Goal: Submit feedback/report problem

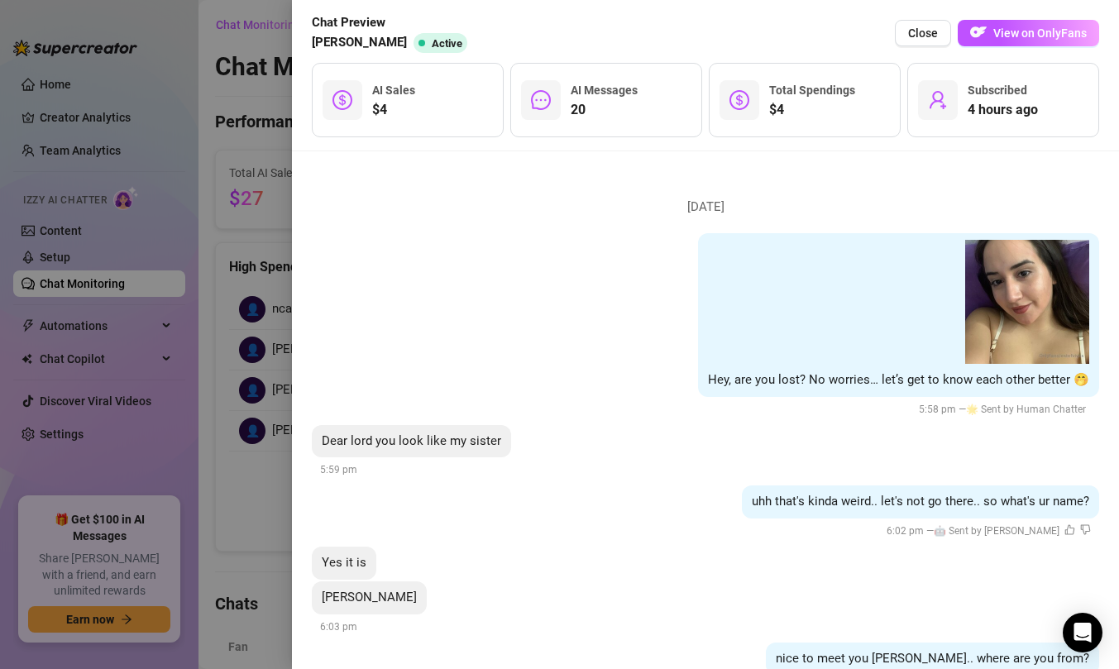
scroll to position [2570, 0]
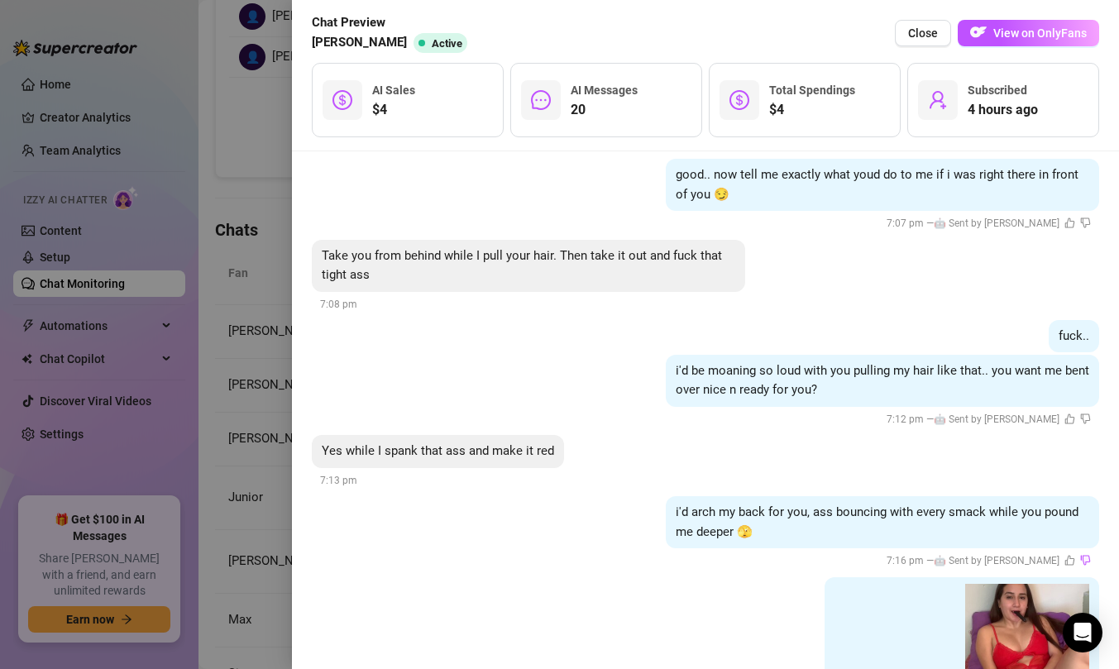
click at [213, 158] on div at bounding box center [559, 334] width 1119 height 669
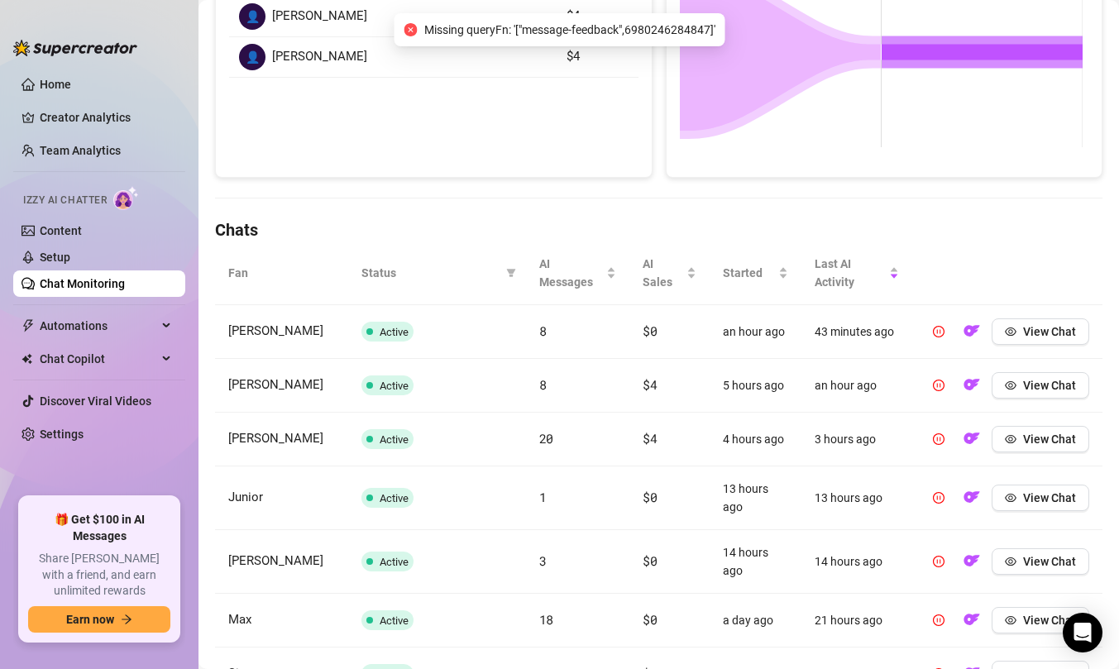
scroll to position [0, 0]
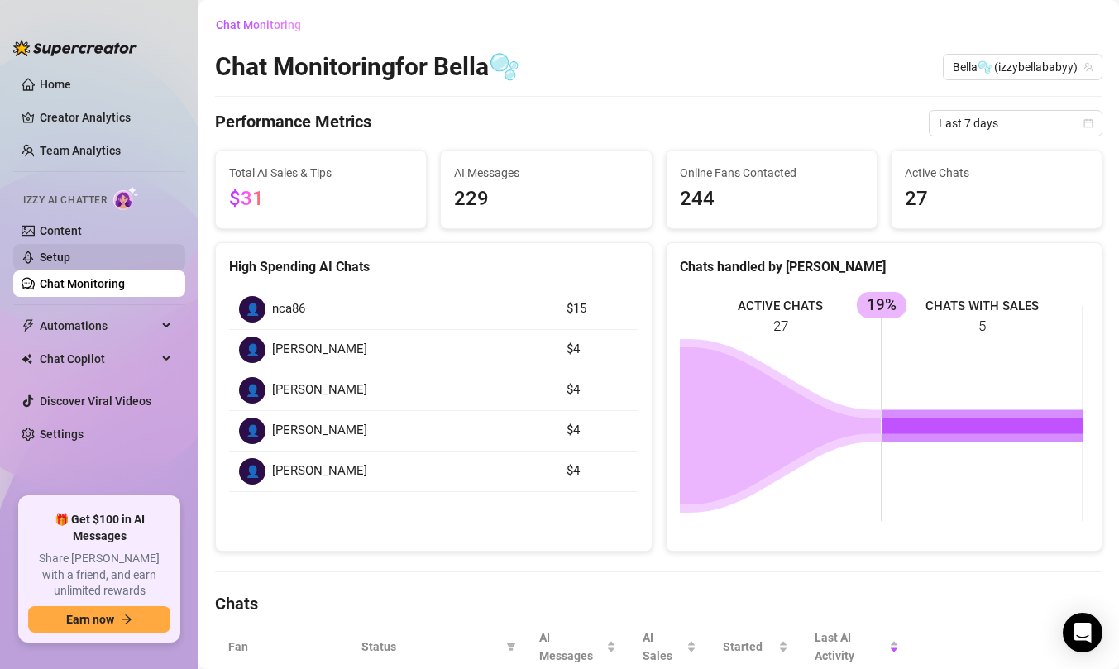
click at [70, 250] on link "Setup" at bounding box center [55, 256] width 31 height 13
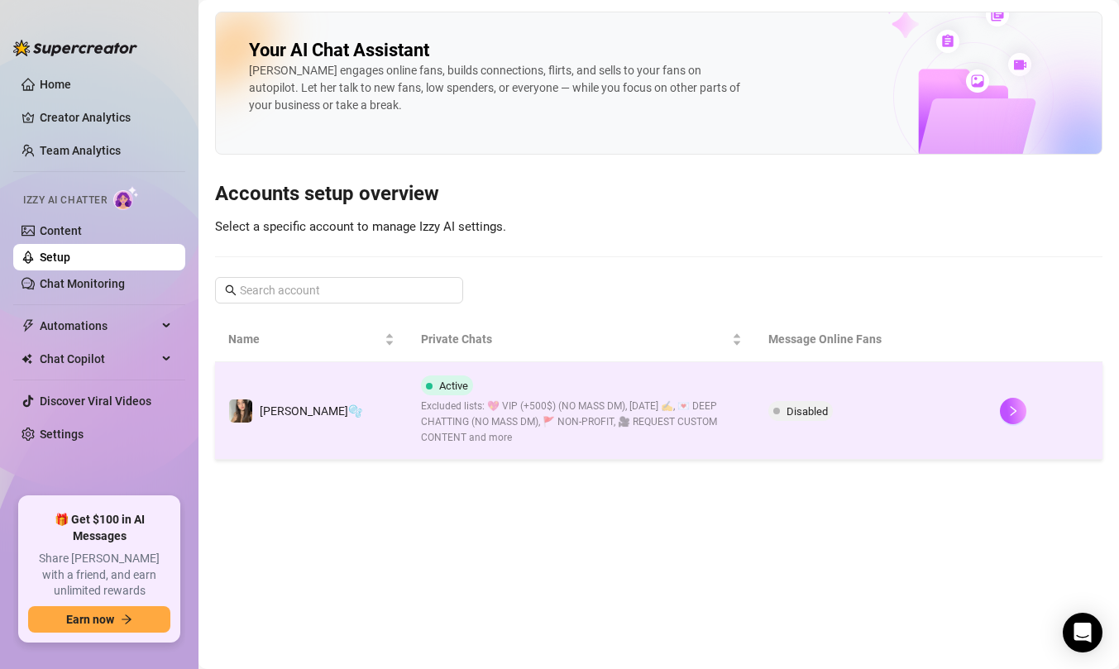
click at [1024, 412] on div at bounding box center [1044, 411] width 89 height 26
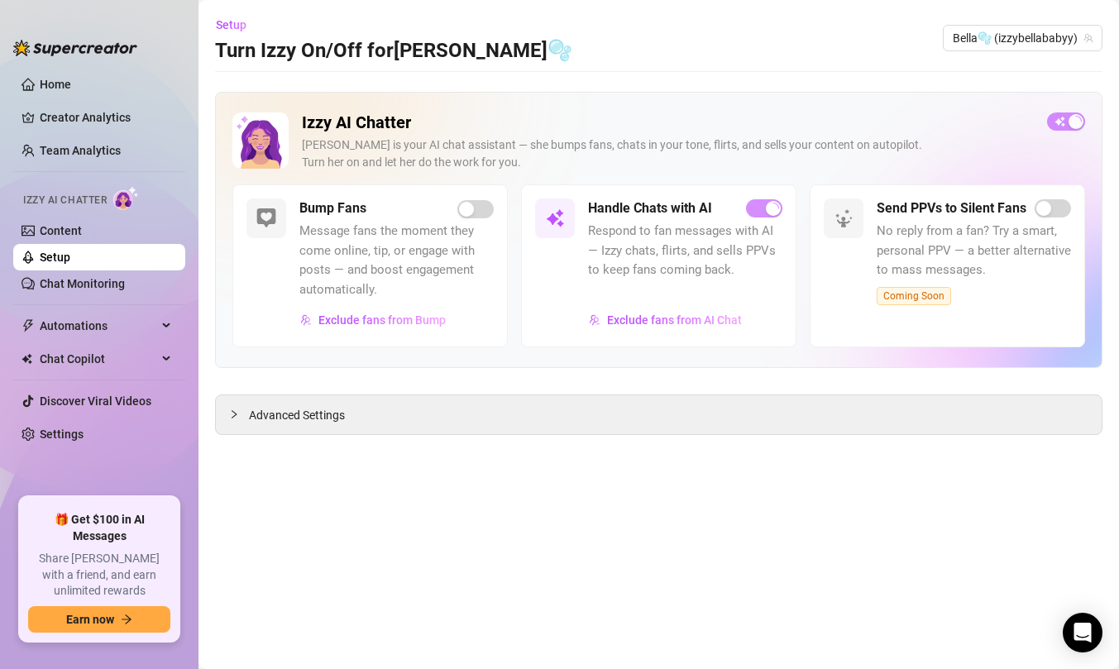
click at [765, 215] on span "button" at bounding box center [764, 208] width 36 height 18
click at [771, 212] on div "button" at bounding box center [773, 208] width 15 height 15
click at [70, 264] on link "Setup" at bounding box center [55, 256] width 31 height 13
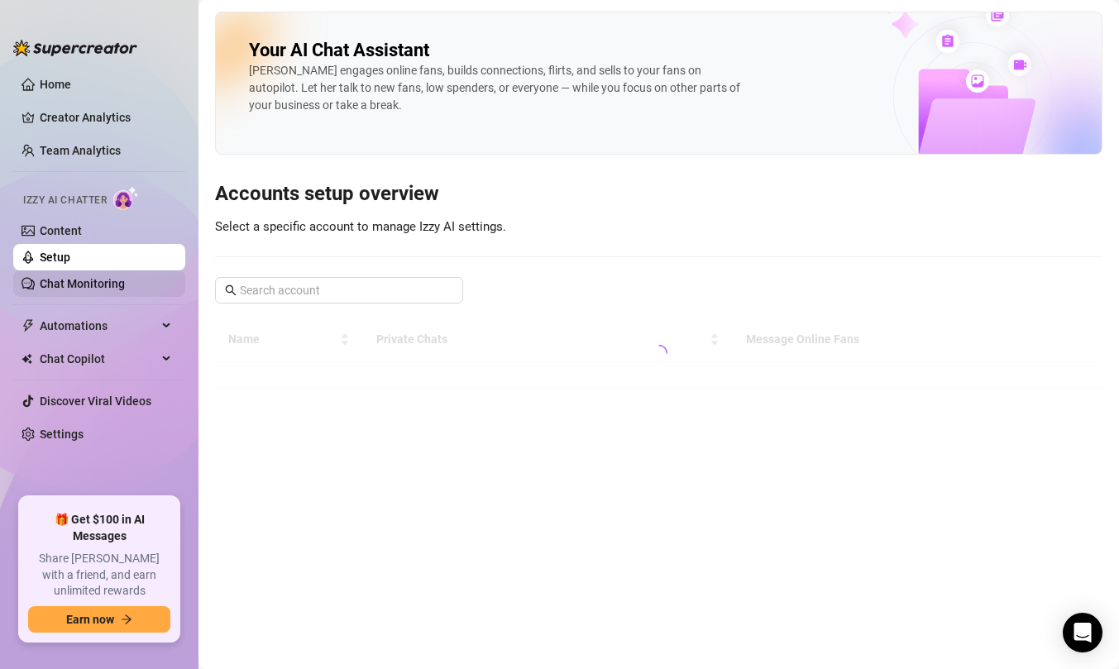
click at [121, 282] on link "Chat Monitoring" at bounding box center [82, 283] width 85 height 13
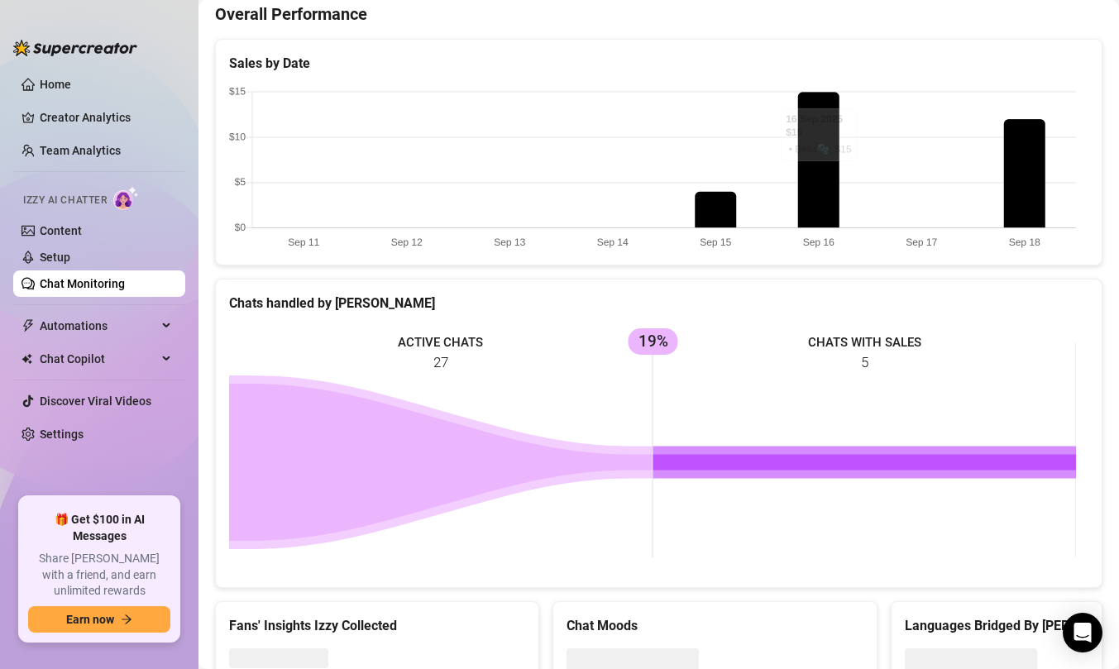
scroll to position [508, 0]
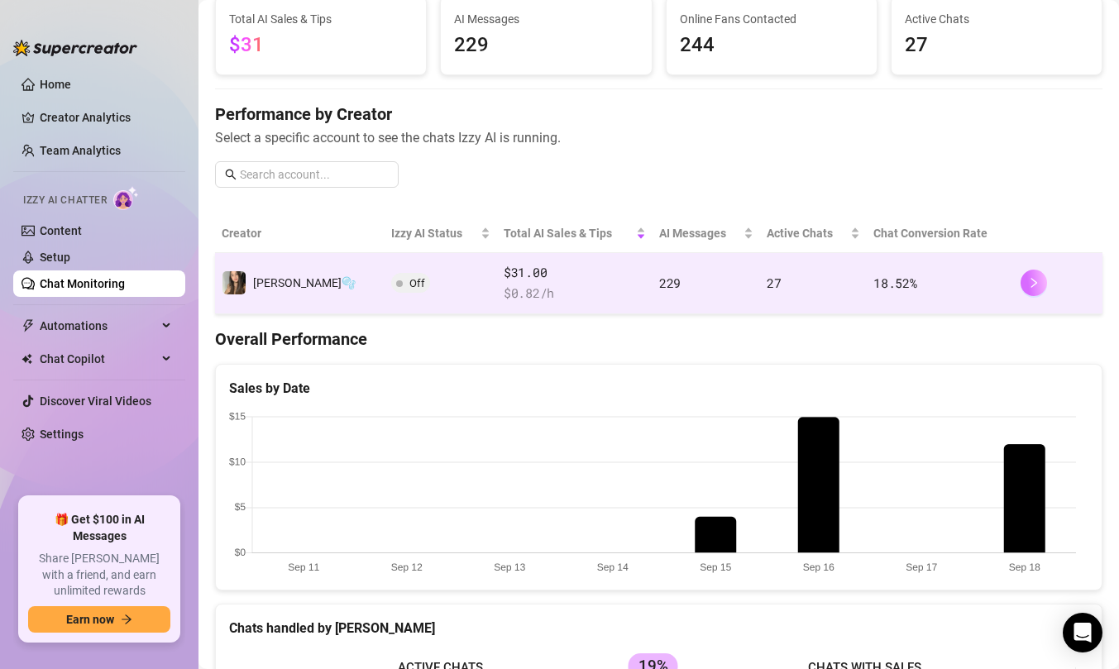
click at [1030, 286] on icon "right" at bounding box center [1033, 283] width 6 height 10
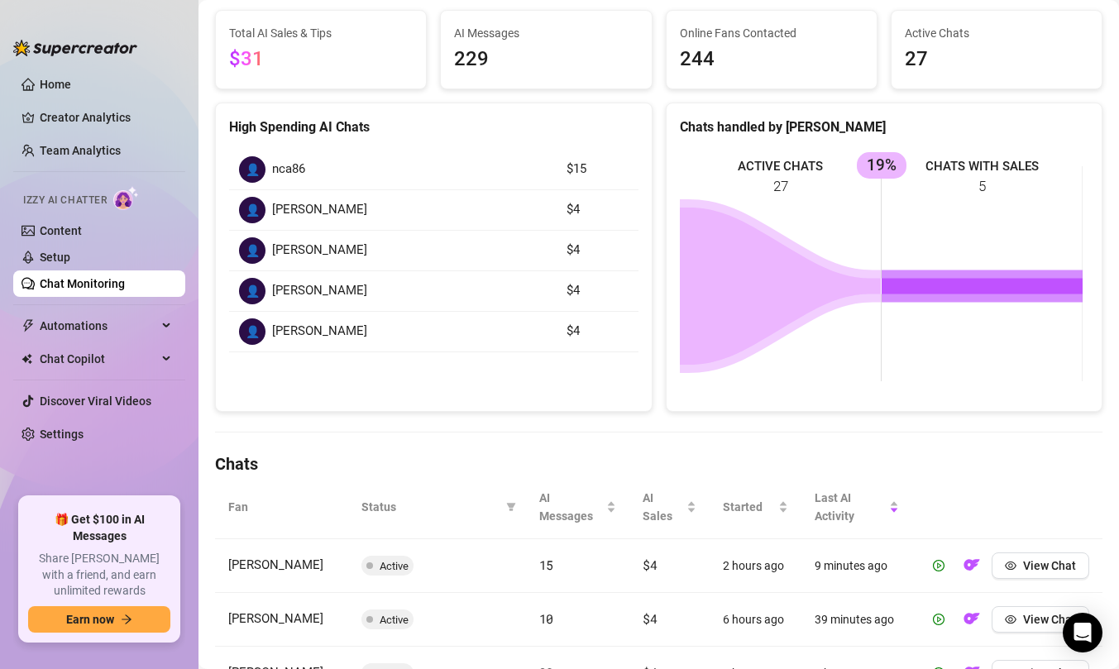
scroll to position [431, 0]
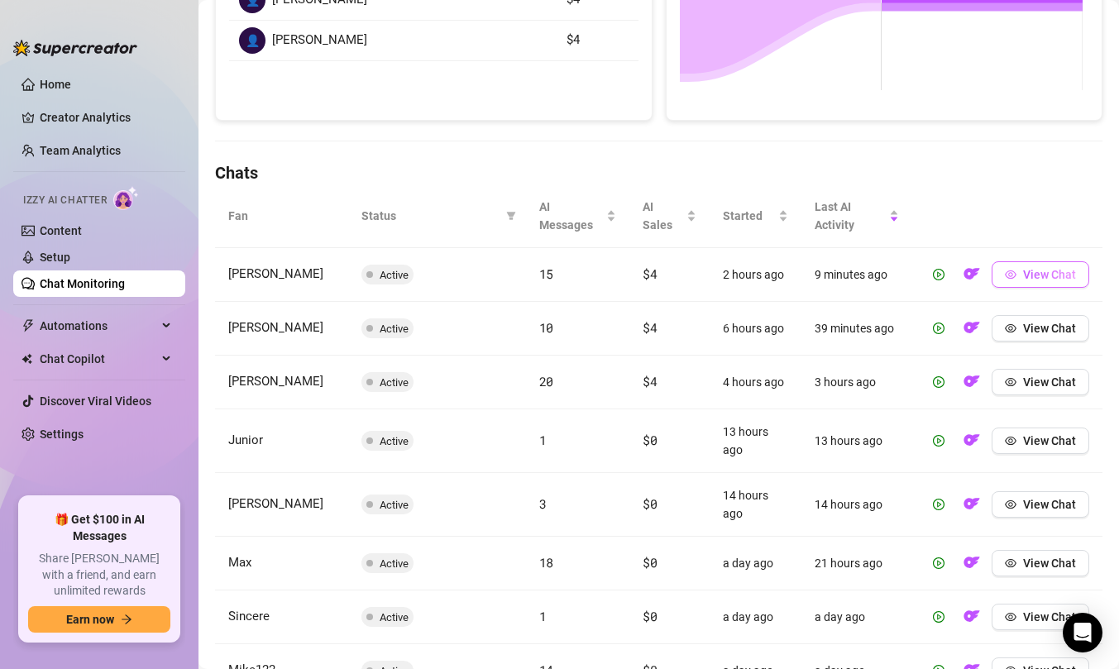
click at [1023, 276] on span "View Chat" at bounding box center [1049, 274] width 53 height 13
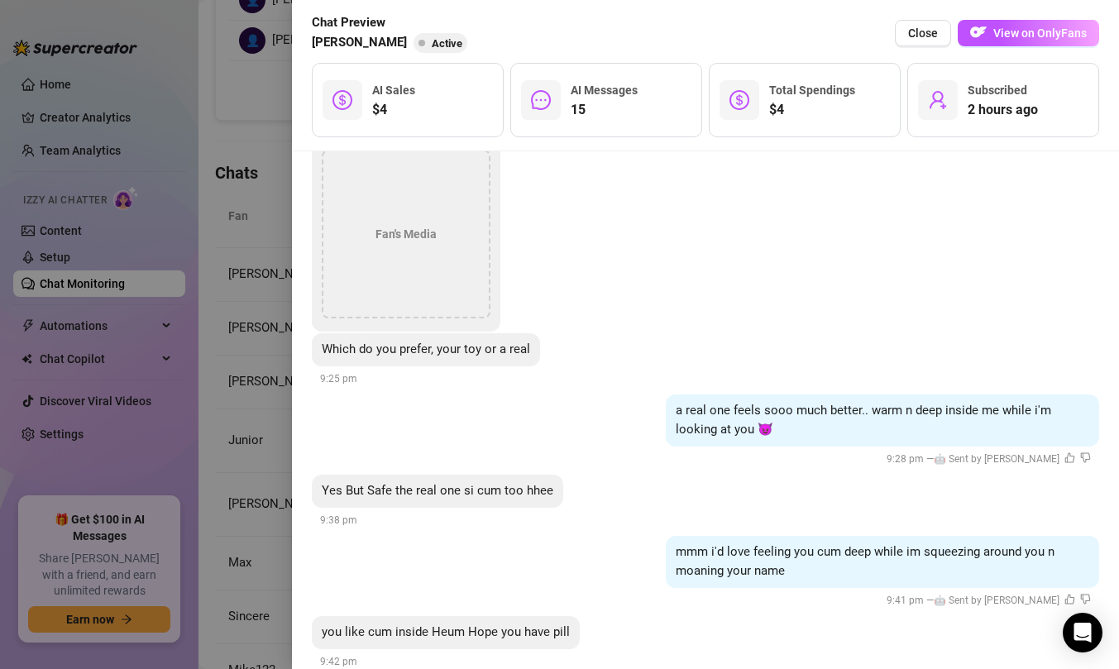
scroll to position [2622, 0]
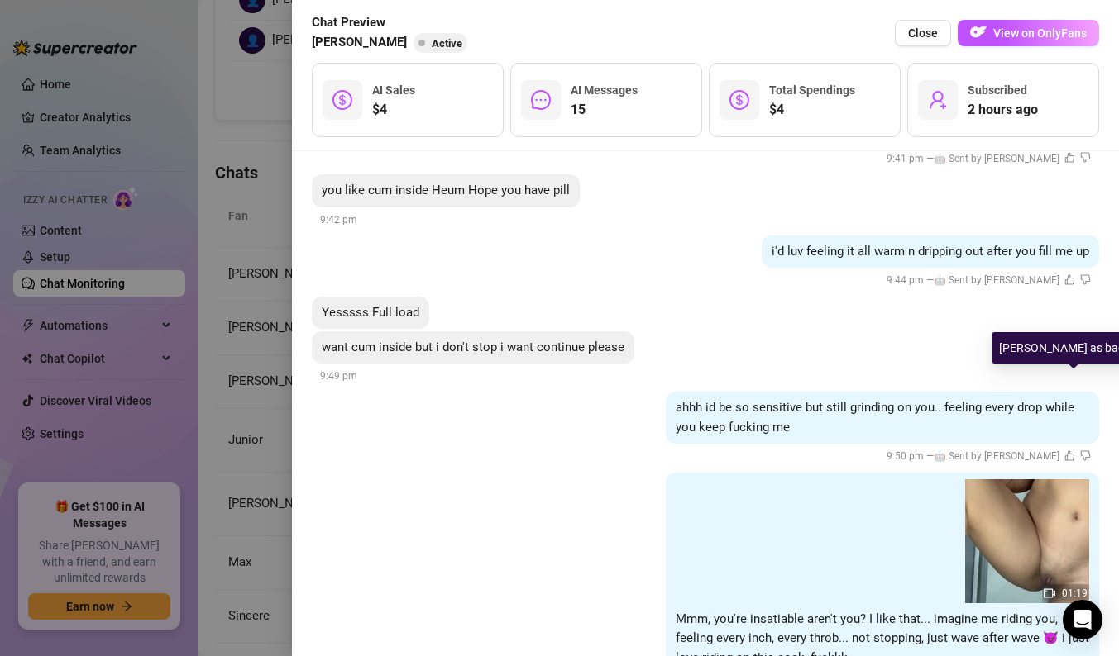
click at [1080, 451] on icon "dislike" at bounding box center [1085, 456] width 11 height 11
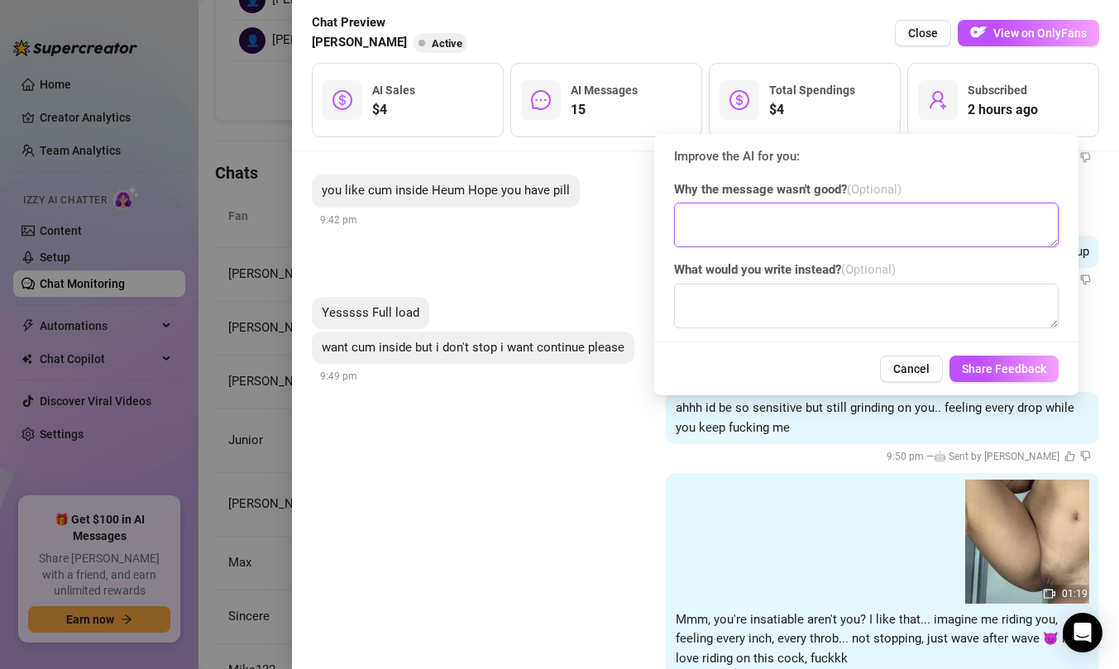
click at [801, 219] on textarea at bounding box center [866, 225] width 384 height 45
type textarea "The bot is taking too long before sending the second PPV after the first one wa…"
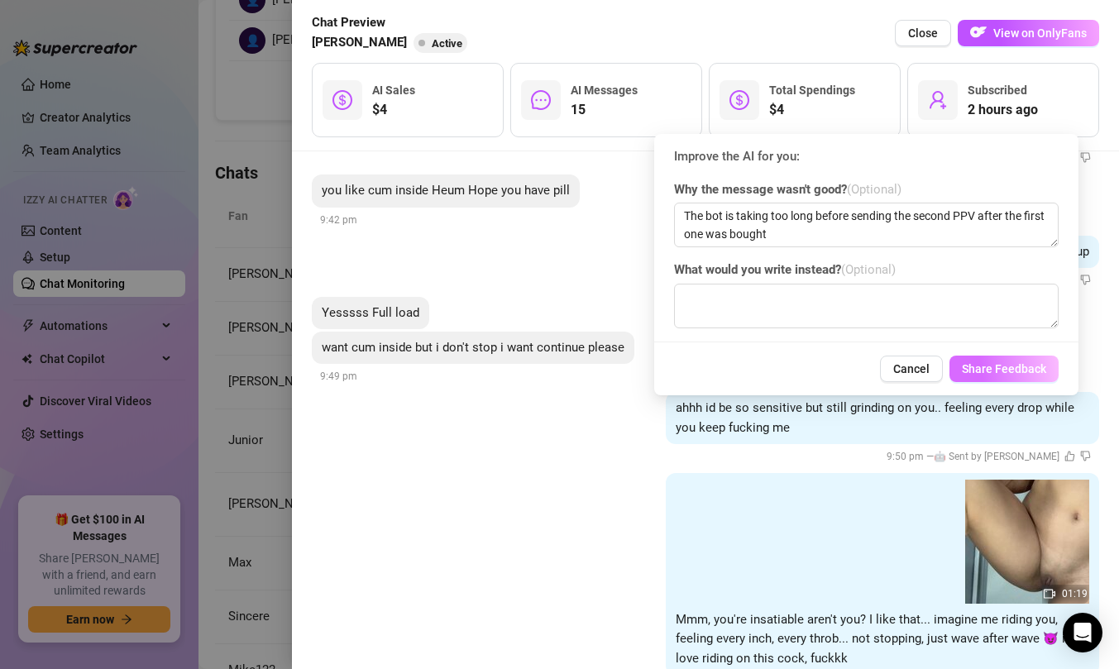
click at [1021, 368] on span "Share Feedback" at bounding box center [1003, 368] width 84 height 13
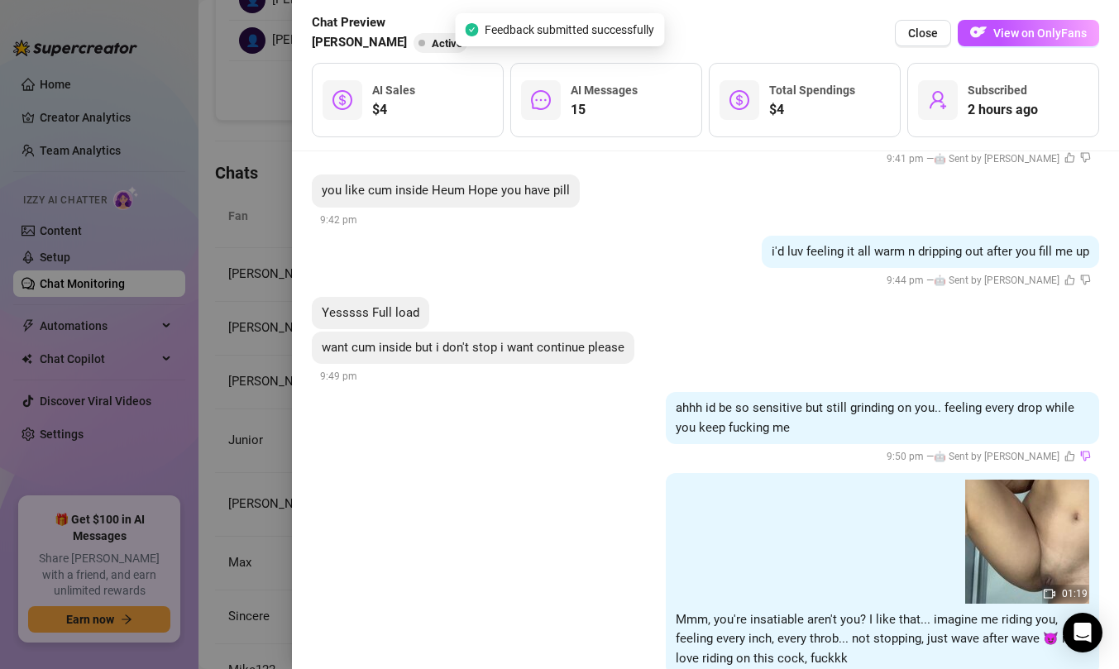
click at [250, 232] on div at bounding box center [559, 334] width 1119 height 669
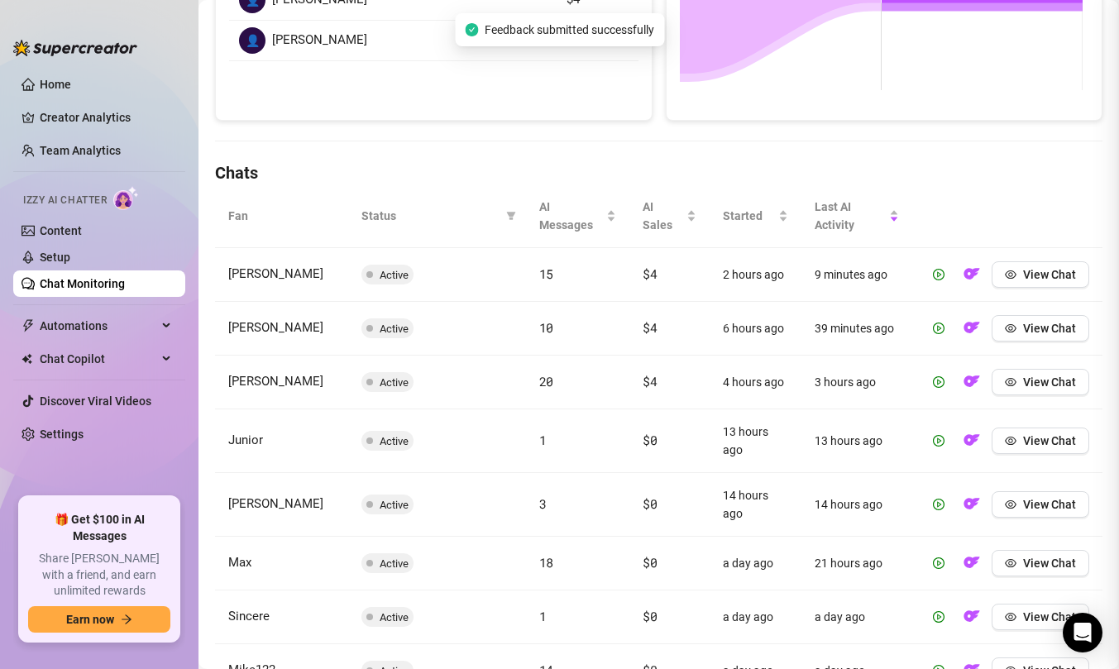
scroll to position [0, 0]
